Goal: Complete application form: Complete application form

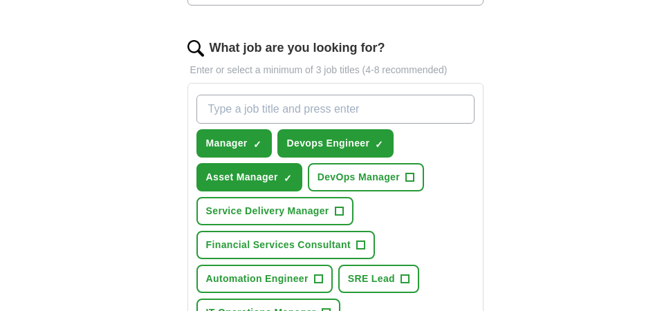
scroll to position [484, 0]
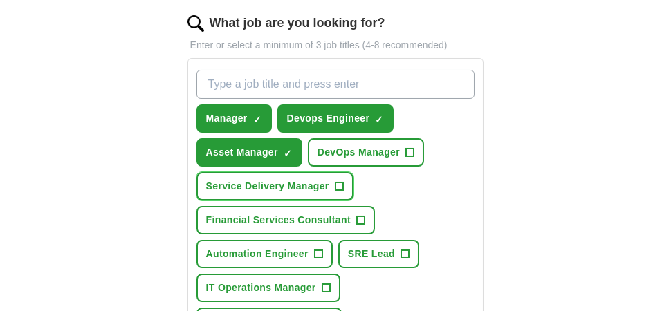
click at [340, 181] on span "+" at bounding box center [339, 186] width 8 height 11
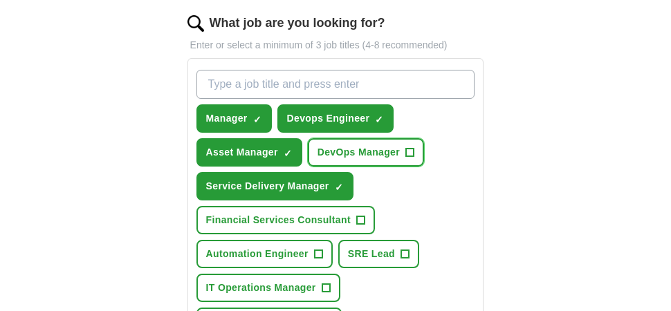
click at [412, 147] on span "+" at bounding box center [410, 152] width 8 height 11
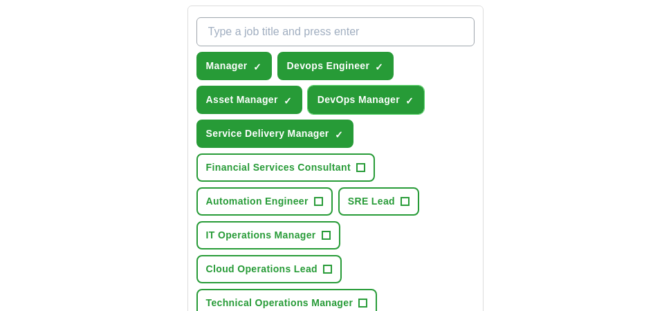
scroll to position [554, 0]
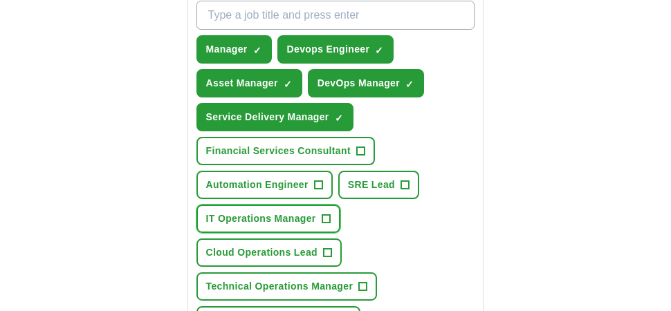
click at [325, 214] on span "+" at bounding box center [326, 219] width 8 height 11
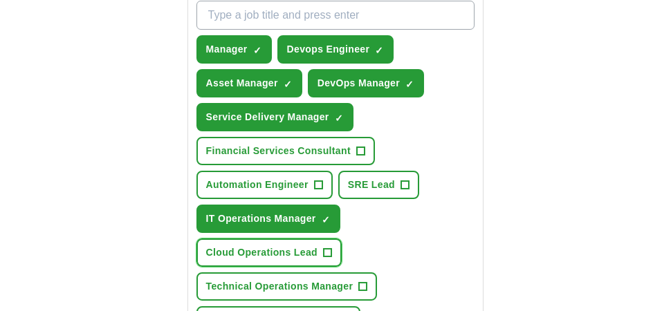
click at [327, 248] on span "+" at bounding box center [327, 253] width 8 height 11
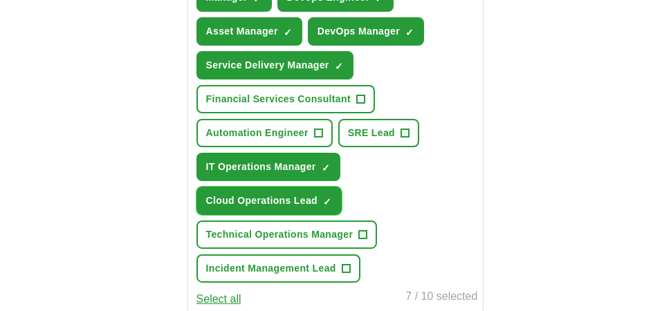
scroll to position [623, 0]
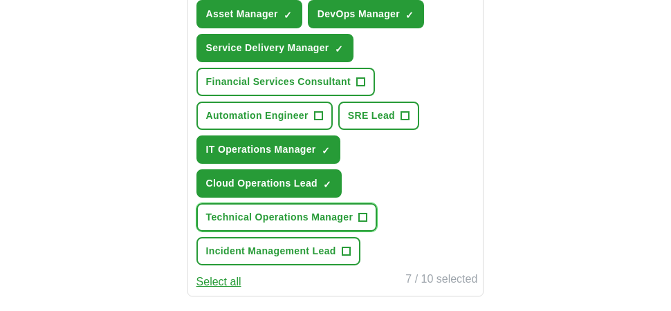
click at [356, 203] on button "Technical Operations Manager +" at bounding box center [287, 217] width 181 height 28
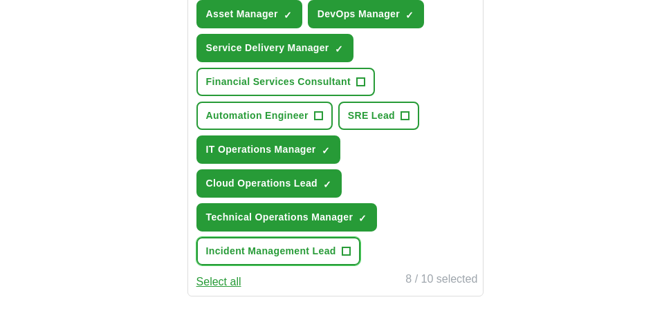
click at [343, 246] on span "+" at bounding box center [346, 251] width 8 height 11
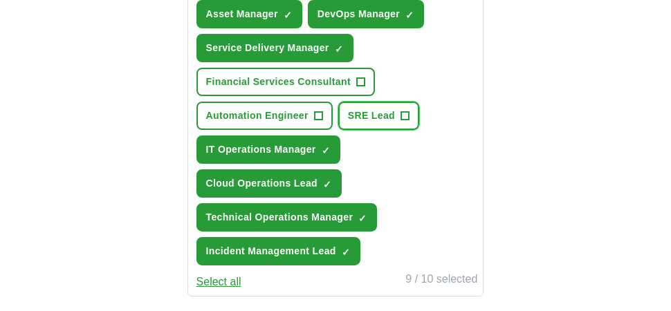
click at [395, 102] on button "SRE Lead +" at bounding box center [378, 116] width 81 height 28
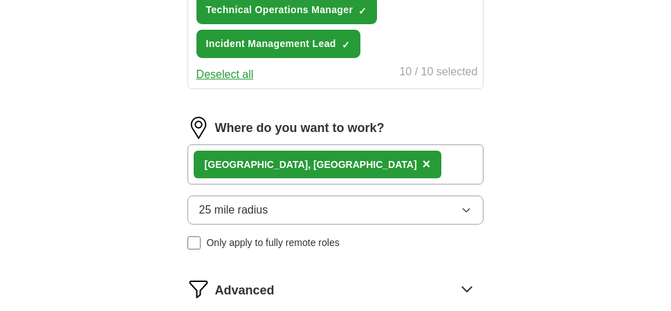
scroll to position [900, 0]
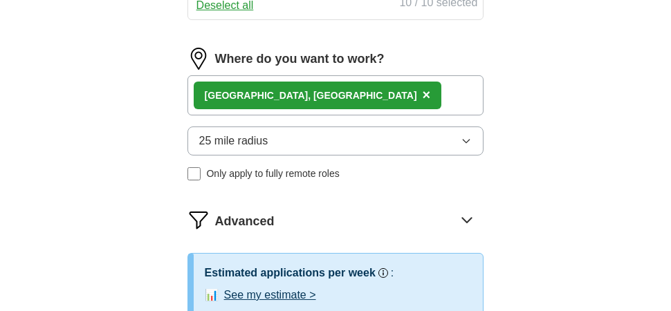
click at [461, 136] on icon "button" at bounding box center [466, 141] width 11 height 11
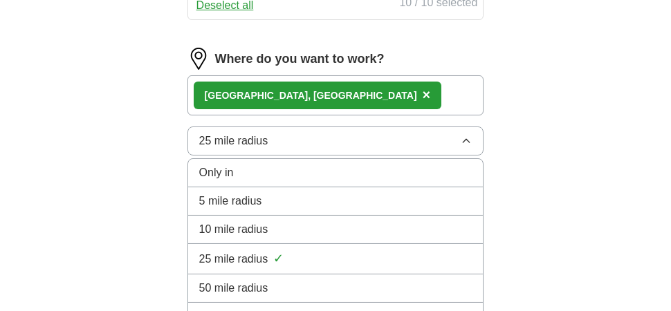
click at [257, 309] on span "100 mile radius" at bounding box center [236, 317] width 75 height 17
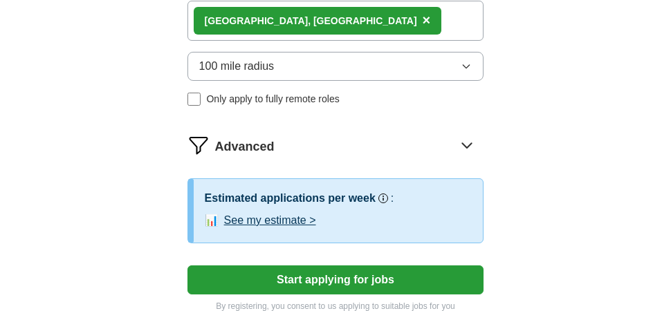
scroll to position [1038, 0]
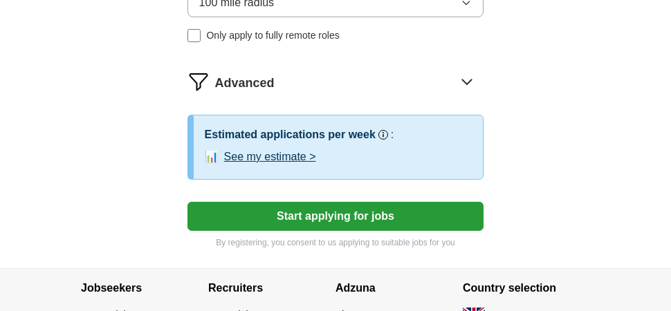
click at [349, 202] on button "Start applying for jobs" at bounding box center [336, 216] width 297 height 29
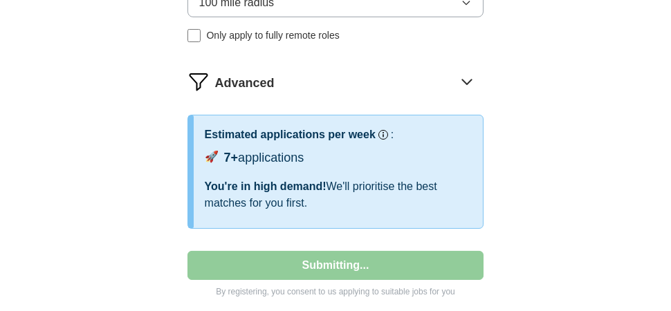
select select "**"
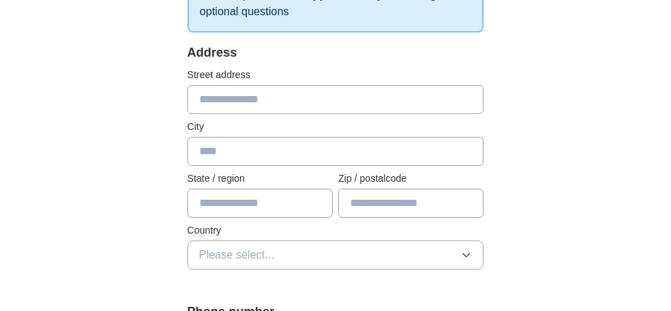
scroll to position [277, 0]
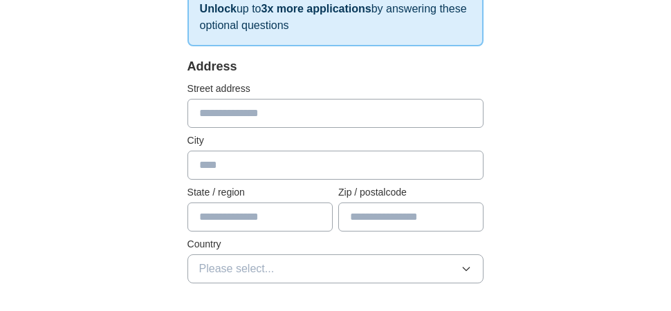
click at [264, 100] on input "text" at bounding box center [336, 113] width 297 height 29
type input "**********"
type input "******"
type input "**********"
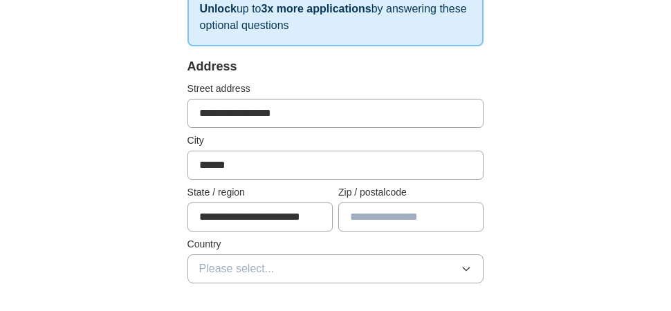
type input "*******"
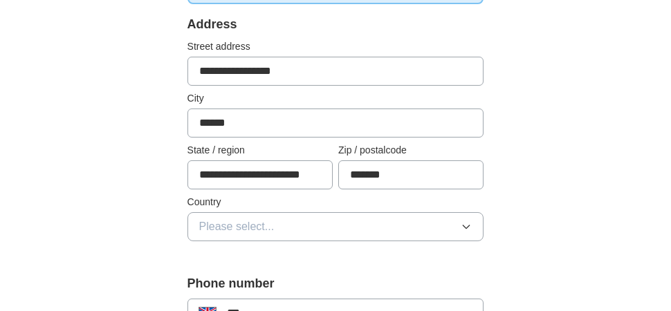
scroll to position [346, 0]
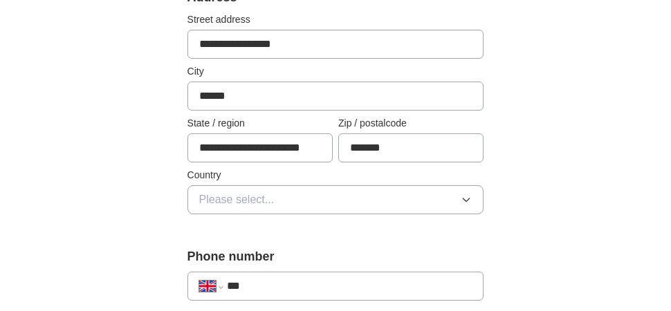
click at [255, 192] on span "Please select..." at bounding box center [236, 200] width 75 height 17
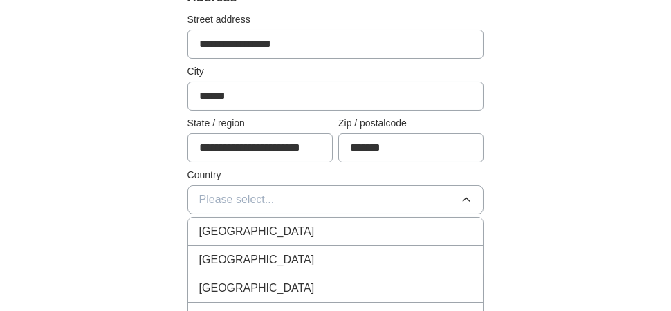
click at [252, 223] on span "[GEOGRAPHIC_DATA]" at bounding box center [257, 231] width 116 height 17
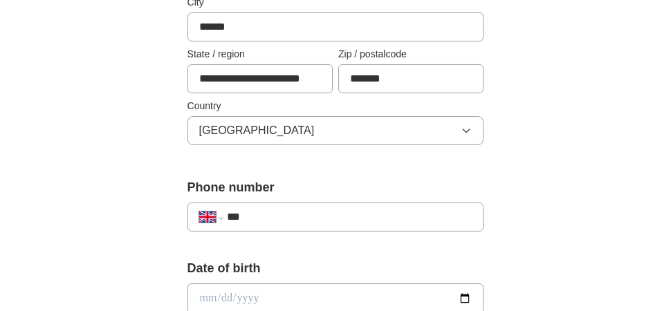
scroll to position [484, 0]
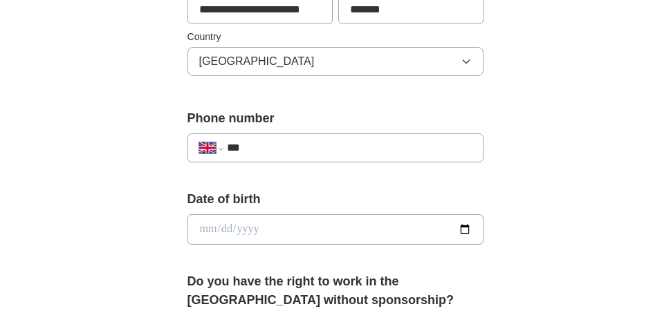
click at [264, 140] on input "***" at bounding box center [350, 148] width 246 height 17
type input "**********"
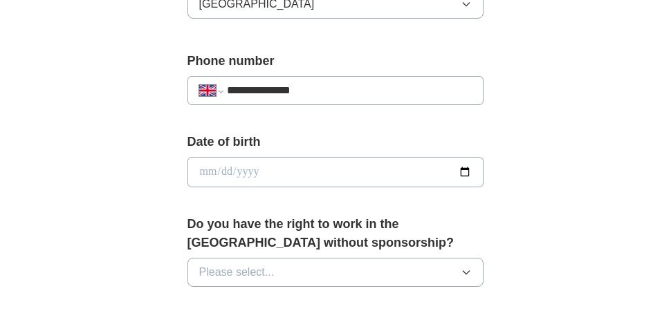
scroll to position [554, 0]
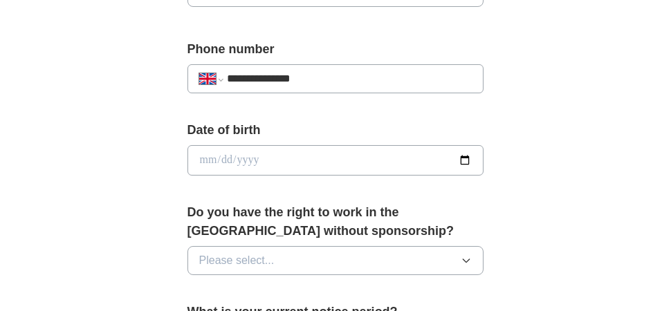
click at [456, 145] on input "date" at bounding box center [336, 160] width 297 height 30
type input "**********"
click at [547, 128] on div "**********" at bounding box center [335, 134] width 531 height 1258
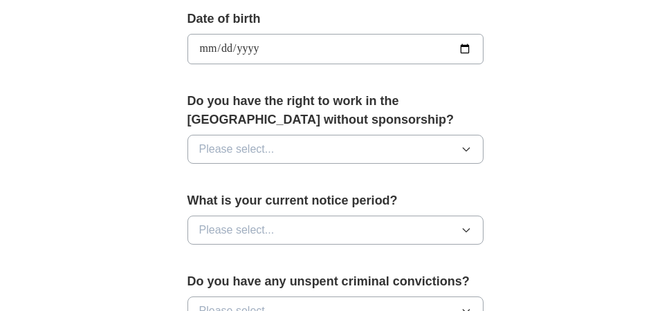
scroll to position [692, 0]
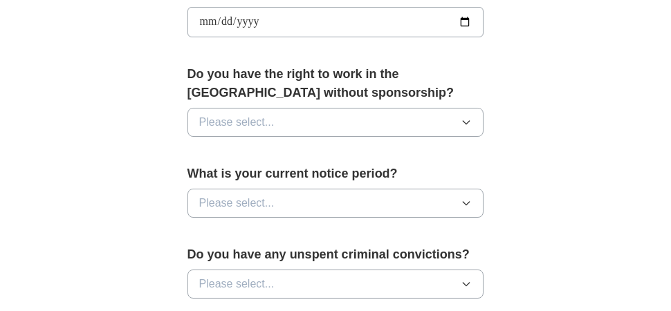
click at [345, 108] on button "Please select..." at bounding box center [336, 122] width 297 height 29
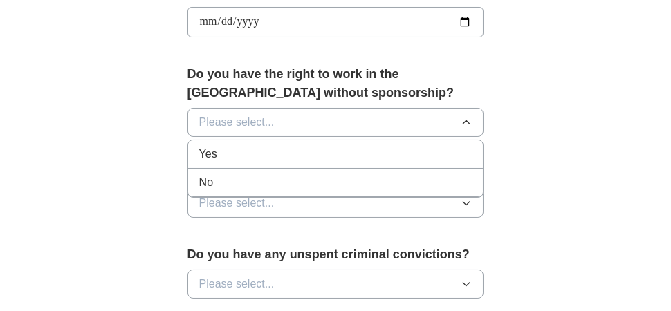
click at [223, 146] on div "Yes" at bounding box center [335, 154] width 273 height 17
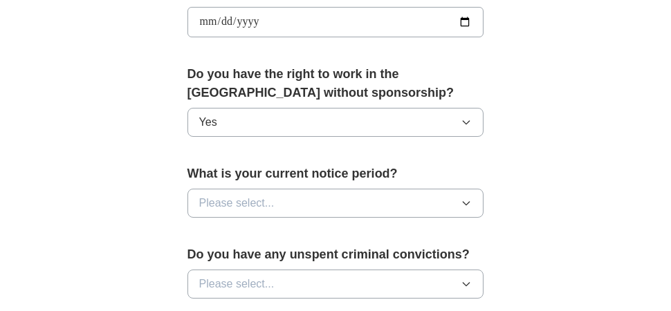
click at [269, 195] on span "Please select..." at bounding box center [236, 203] width 75 height 17
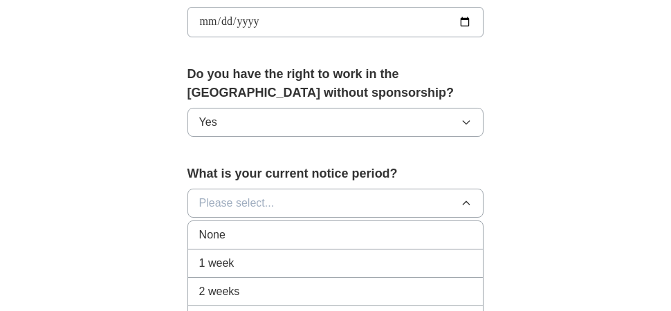
click at [230, 284] on span "2 weeks" at bounding box center [219, 292] width 41 height 17
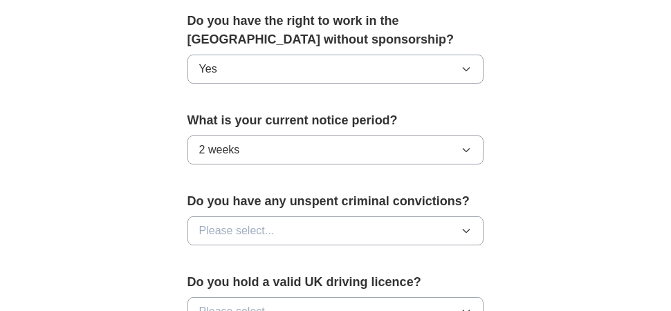
scroll to position [761, 0]
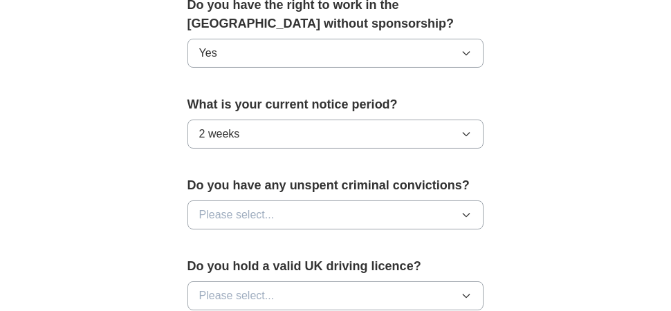
click at [282, 201] on button "Please select..." at bounding box center [336, 215] width 297 height 29
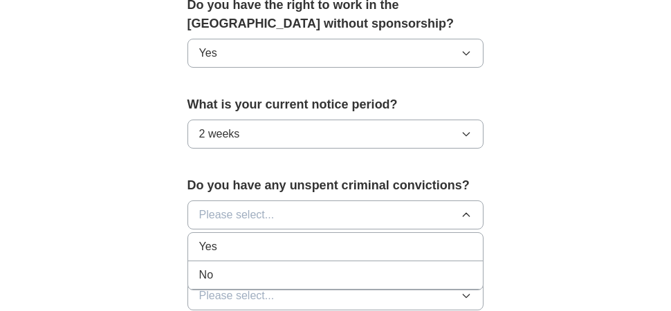
click at [233, 267] on div "No" at bounding box center [335, 275] width 273 height 17
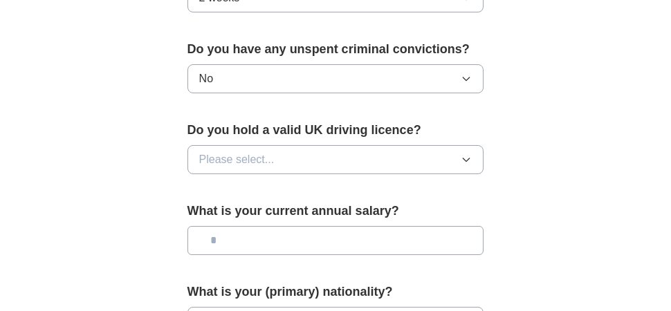
scroll to position [900, 0]
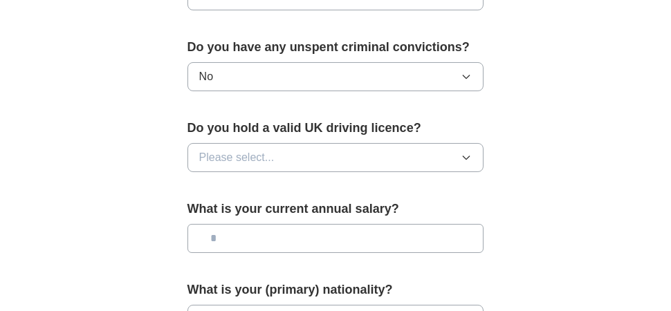
click at [294, 143] on button "Please select..." at bounding box center [336, 157] width 297 height 29
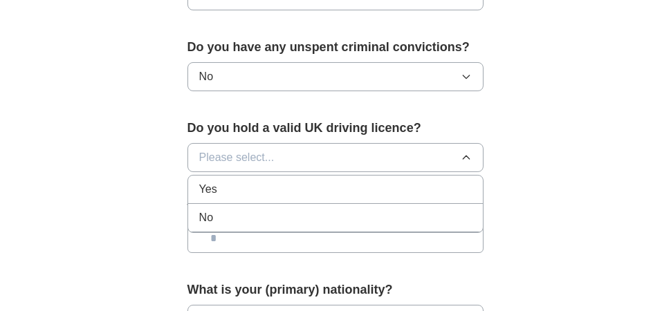
click at [235, 181] on div "Yes" at bounding box center [335, 189] width 273 height 17
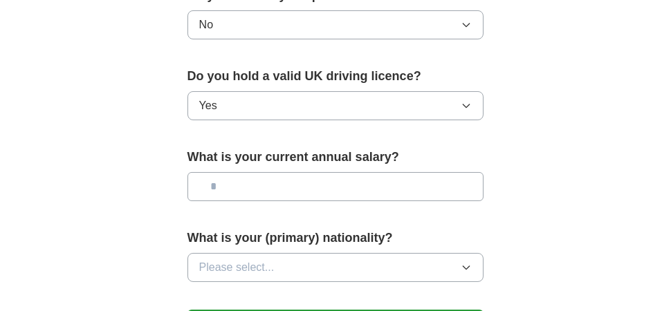
scroll to position [969, 0]
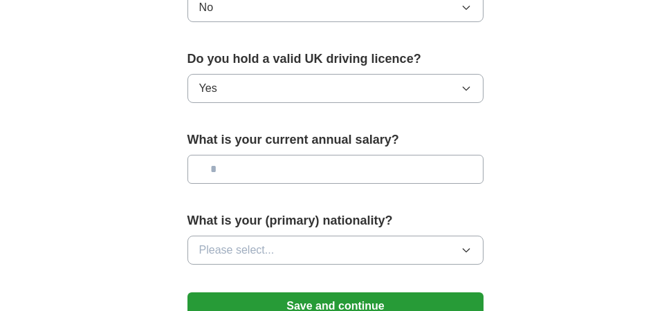
click at [246, 155] on input "text" at bounding box center [336, 169] width 297 height 29
type input "*******"
click at [291, 236] on button "Please select..." at bounding box center [336, 250] width 297 height 29
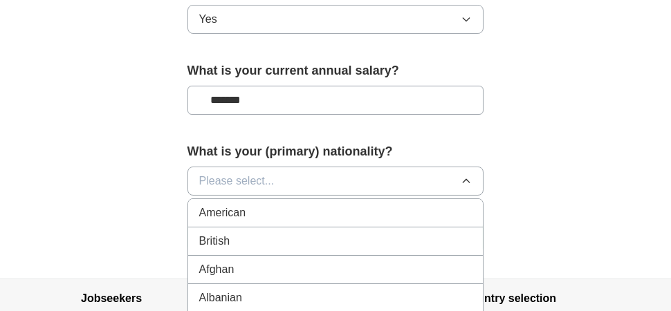
click at [244, 233] on div "British" at bounding box center [335, 241] width 273 height 17
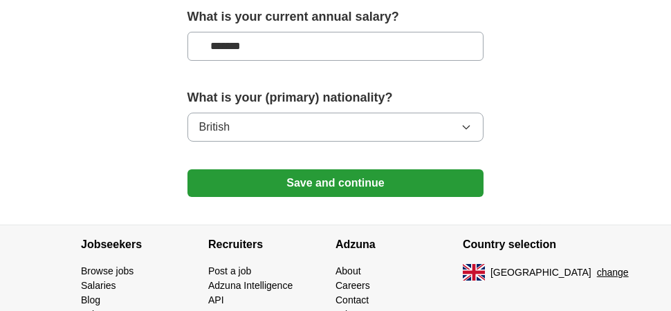
scroll to position [1107, 0]
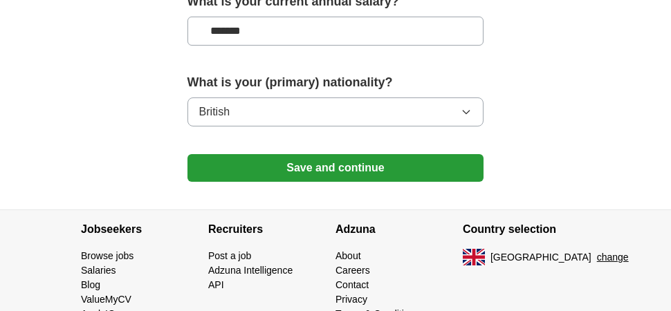
click at [354, 154] on button "Save and continue" at bounding box center [336, 168] width 297 height 28
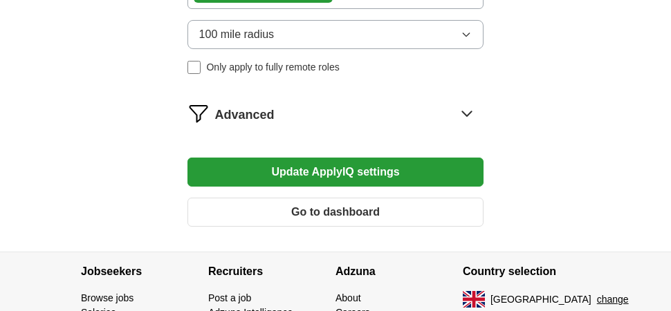
scroll to position [1086, 0]
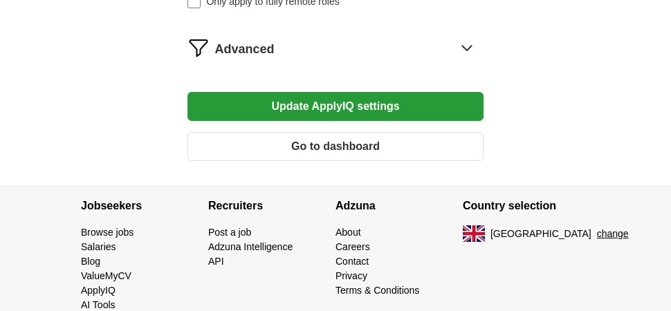
click at [371, 92] on button "Update ApplyIQ settings" at bounding box center [336, 106] width 297 height 29
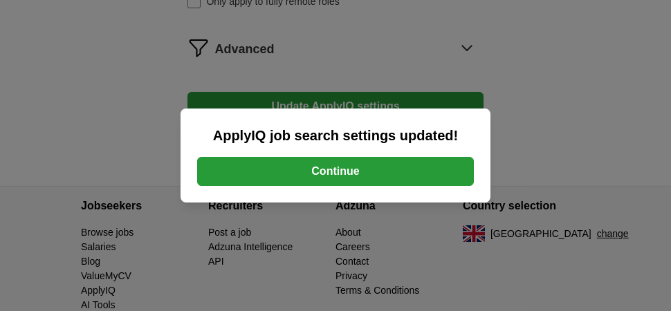
click at [360, 171] on button "Continue" at bounding box center [335, 171] width 277 height 29
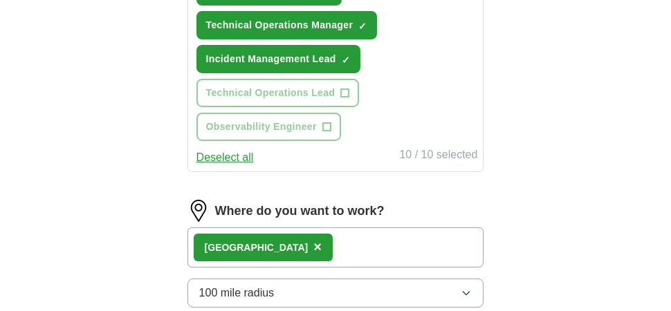
scroll to position [830, 0]
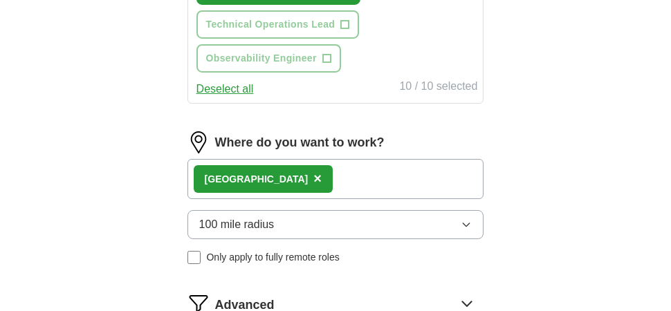
click at [196, 210] on button "100 mile radius" at bounding box center [336, 224] width 297 height 29
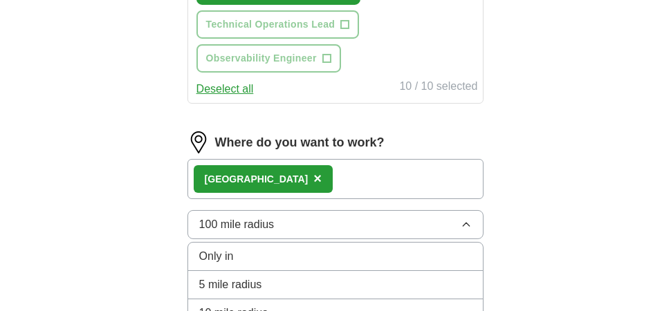
click at [206, 217] on span "100 mile radius" at bounding box center [236, 225] width 75 height 17
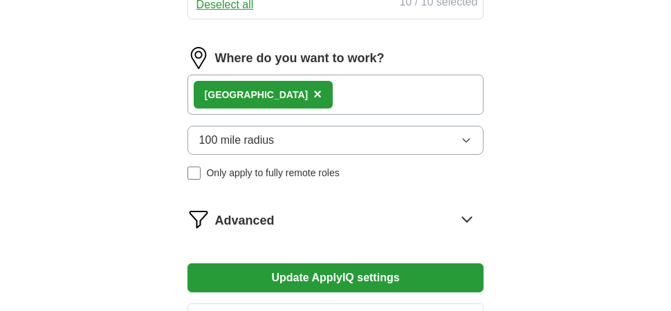
scroll to position [969, 0]
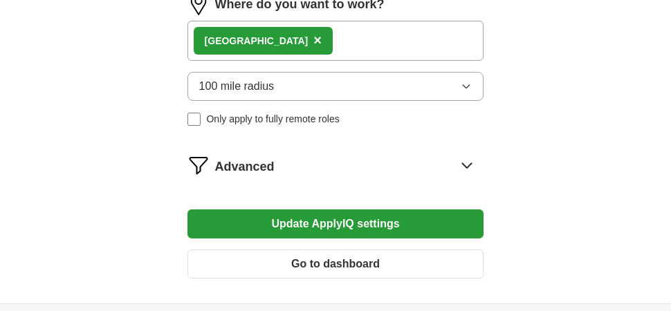
click at [473, 154] on icon at bounding box center [467, 165] width 22 height 22
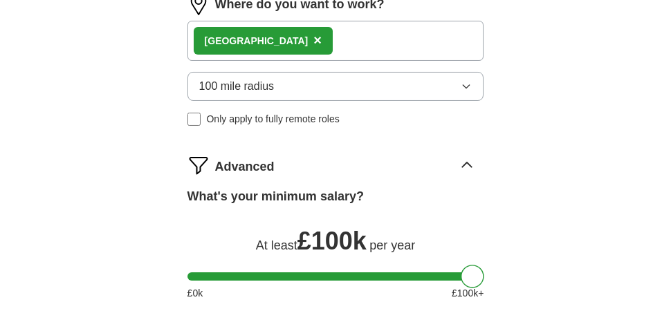
click at [304, 273] on div at bounding box center [336, 277] width 297 height 8
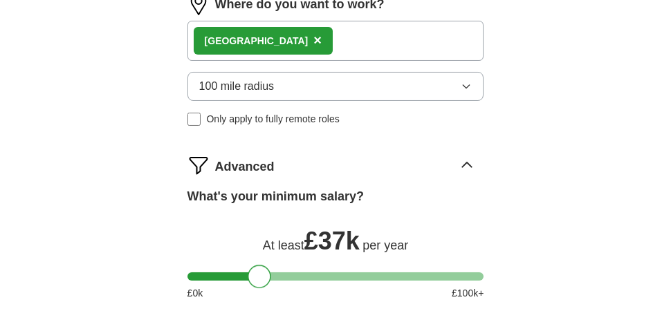
click at [261, 273] on div at bounding box center [336, 277] width 297 height 8
click at [235, 273] on div at bounding box center [336, 277] width 297 height 8
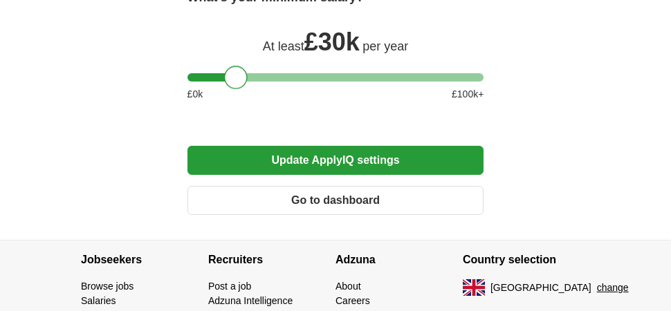
scroll to position [1221, 0]
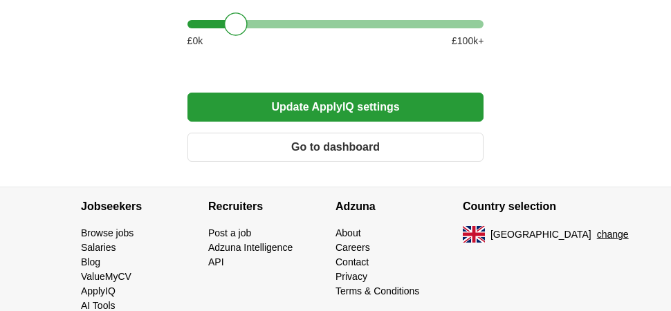
click at [336, 93] on button "Update ApplyIQ settings" at bounding box center [336, 107] width 297 height 29
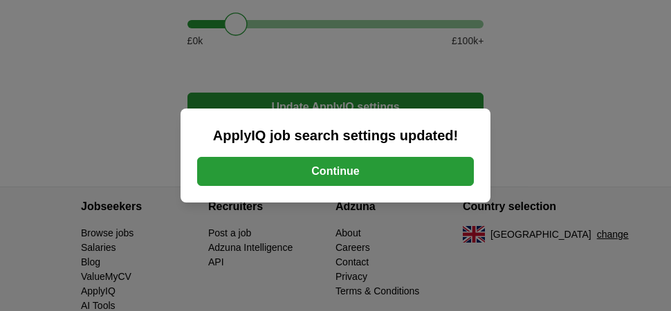
click at [313, 176] on button "Continue" at bounding box center [335, 171] width 277 height 29
